Goal: Communication & Community: Answer question/provide support

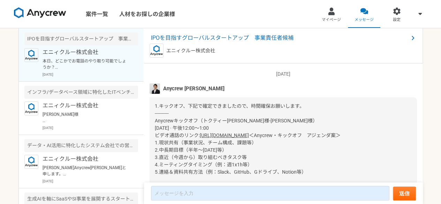
scroll to position [944, 0]
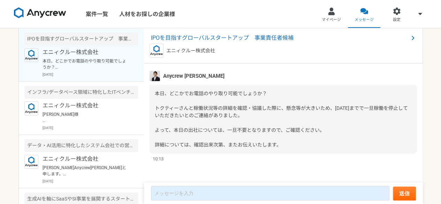
click at [270, 127] on span "本日、どこかでお電話のやり取り可能でしょうか？ トクティーさんと稼働状況等の詳細を確認・協議した際に、懸念等が大きいため、[DATE]までで一旦稼働を停止して…" at bounding box center [281, 119] width 253 height 57
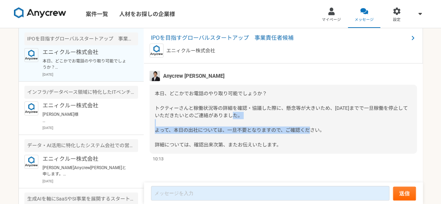
click at [270, 127] on span "本日、どこかでお電話のやり取り可能でしょうか？ トクティーさんと稼働状況等の詳細を確認・協議した際に、懸念等が大きいため、[DATE]までで一旦稼働を停止して…" at bounding box center [281, 119] width 253 height 57
click at [253, 129] on span "本日、どこかでお電話のやり取り可能でしょうか？ トクティーさんと稼働状況等の詳細を確認・協議した際に、懸念等が大きいため、[DATE]までで一旦稼働を停止して…" at bounding box center [281, 119] width 253 height 57
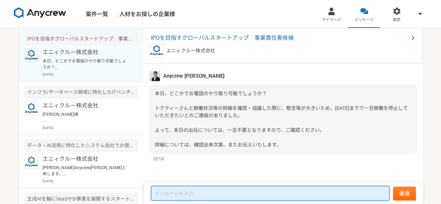
click at [196, 190] on textarea at bounding box center [270, 193] width 238 height 15
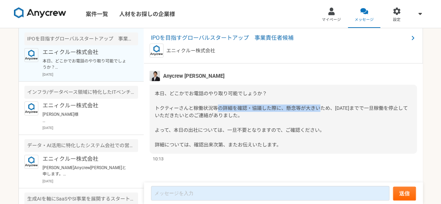
drag, startPoint x: 216, startPoint y: 108, endPoint x: 319, endPoint y: 108, distance: 102.8
click at [319, 108] on span "本日、どこかでお電話のやり取り可能でしょうか？ トクティーさんと稼働状況等の詳細を確認・協議した際に、懸念等が大きいため、[DATE]までで一旦稼働を停止して…" at bounding box center [281, 119] width 253 height 57
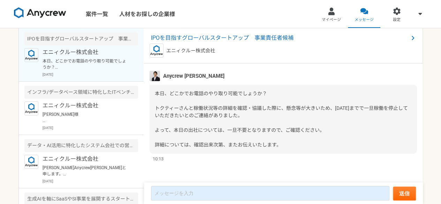
click at [325, 108] on span "本日、どこかでお電話のやり取り可能でしょうか？ トクティーさんと稼働状況等の詳細を確認・協議した際に、懸念等が大きいため、[DATE]までで一旦稼働を停止して…" at bounding box center [281, 119] width 253 height 57
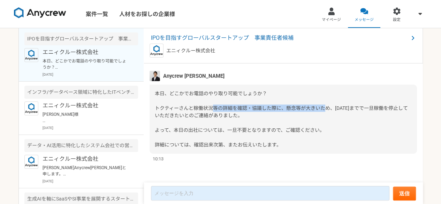
drag, startPoint x: 325, startPoint y: 108, endPoint x: 212, endPoint y: 112, distance: 113.3
click at [212, 112] on div "本日、どこかでお電話のやり取り可能でしょうか？ トクティーさんと稼働状況等の詳細を確認・協議した際に、懸念等が大きいため、[DATE]までで一旦稼働を停止して…" at bounding box center [283, 119] width 267 height 69
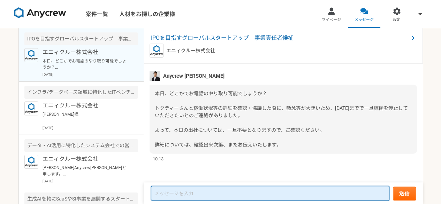
click at [185, 189] on textarea at bounding box center [270, 193] width 238 height 15
type textarea "a"
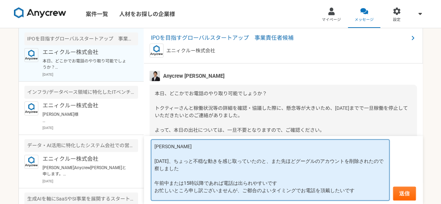
scroll to position [8, 0]
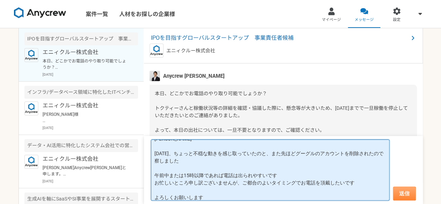
type textarea "[PERSON_NAME] [DATE]、ちょっと不穏な動きを感じ取っていたのと、また先ほどグーグルのアカウントを削除されたので察しました 午前中または15時…"
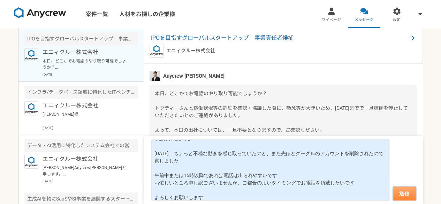
click at [407, 198] on button "送信" at bounding box center [404, 193] width 23 height 14
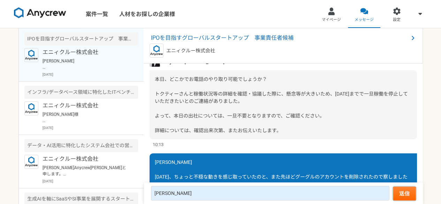
scroll to position [827, 0]
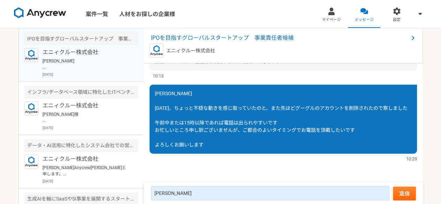
drag, startPoint x: 249, startPoint y: 114, endPoint x: 208, endPoint y: 133, distance: 45.2
click at [208, 133] on div "[PERSON_NAME] [DATE]、ちょっと不穏な動きを感じ取っていたのと、また先ほどグーグルのアカウントを削除されたので察しました 午前中または15時…" at bounding box center [283, 119] width 267 height 69
click at [235, 142] on div "[PERSON_NAME] [DATE]、ちょっと不穏な動きを感じ取っていたのと、また先ほどグーグルのアカウントを削除されたので察しました 午前中または15時…" at bounding box center [283, 119] width 267 height 69
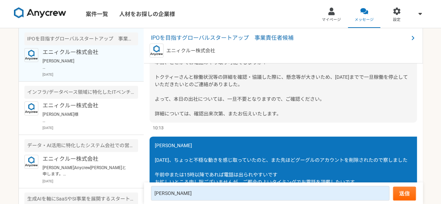
scroll to position [762, 0]
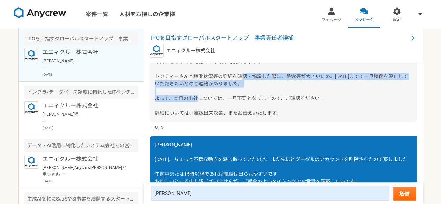
drag, startPoint x: 241, startPoint y: 89, endPoint x: 219, endPoint y: 112, distance: 32.5
click at [219, 112] on span "本日、どこかでお電話のやり取り可能でしょうか？ トクティーさんと稼働状況等の詳細を確認・協議した際に、懸念等が大きいため、[DATE]までで一旦稼働を停止して…" at bounding box center [281, 87] width 253 height 57
